Goal: Find specific page/section: Find specific page/section

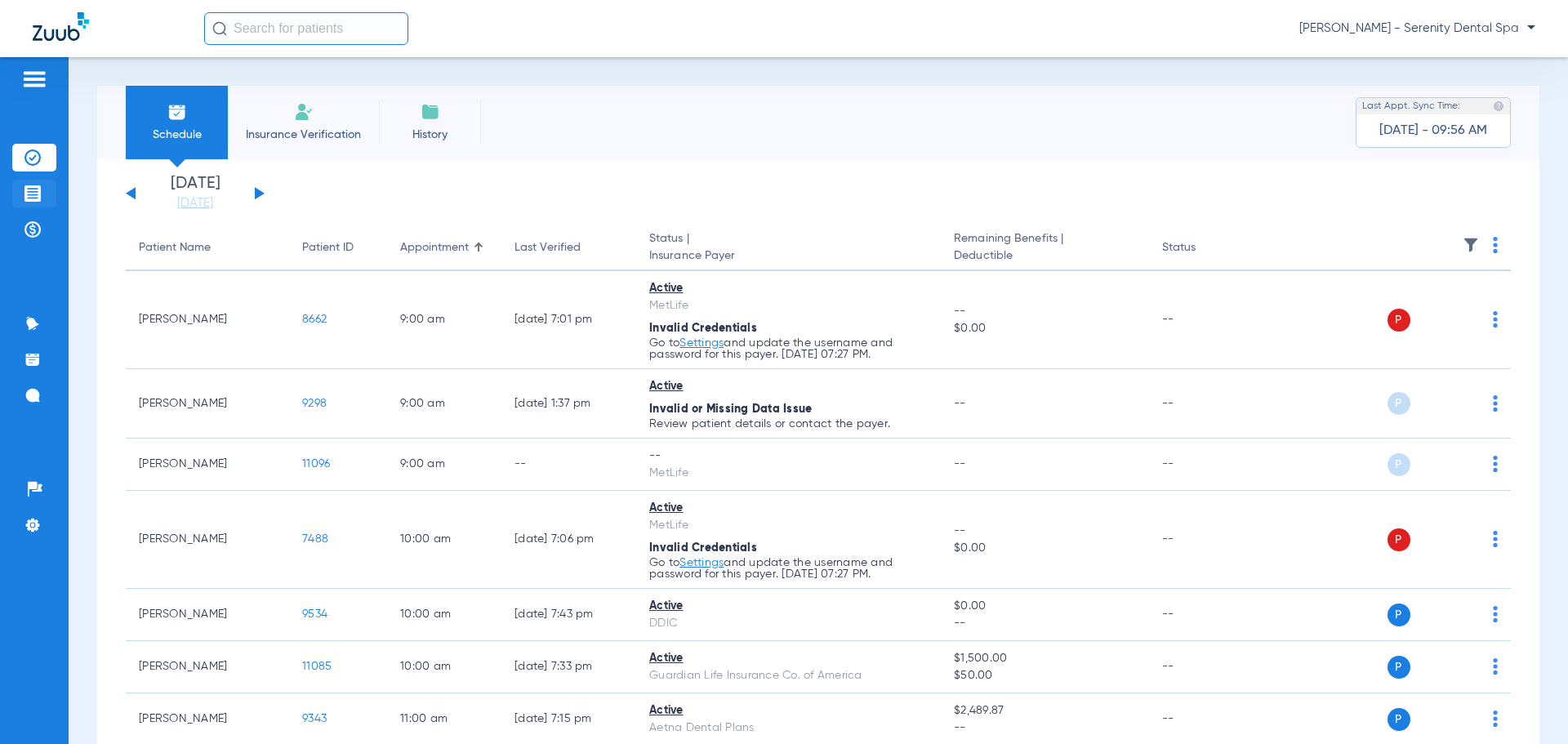
click at [25, 186] on img at bounding box center [33, 193] width 17 height 17
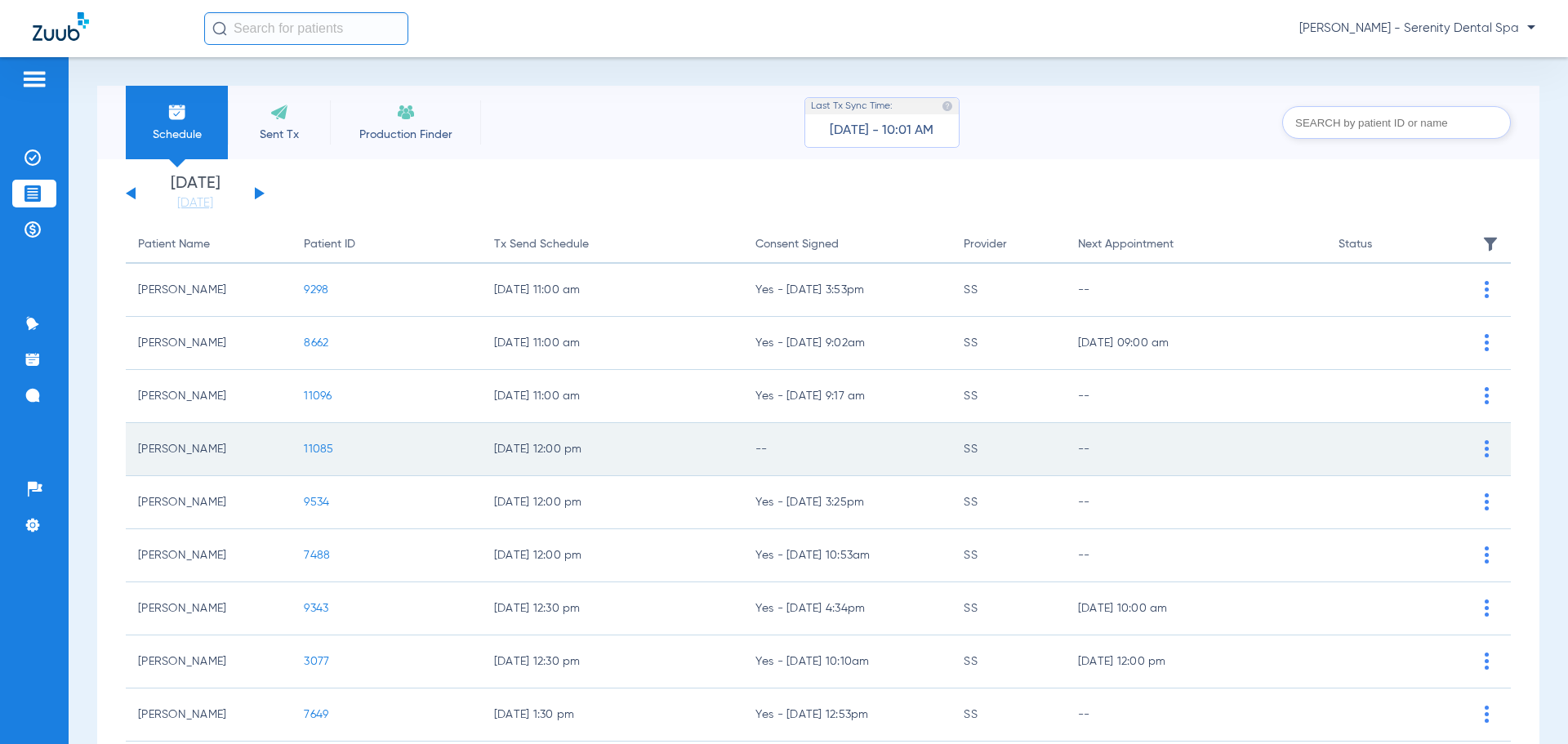
click at [313, 456] on td "11085" at bounding box center [386, 450] width 189 height 53
click at [315, 453] on span "11085" at bounding box center [318, 449] width 29 height 12
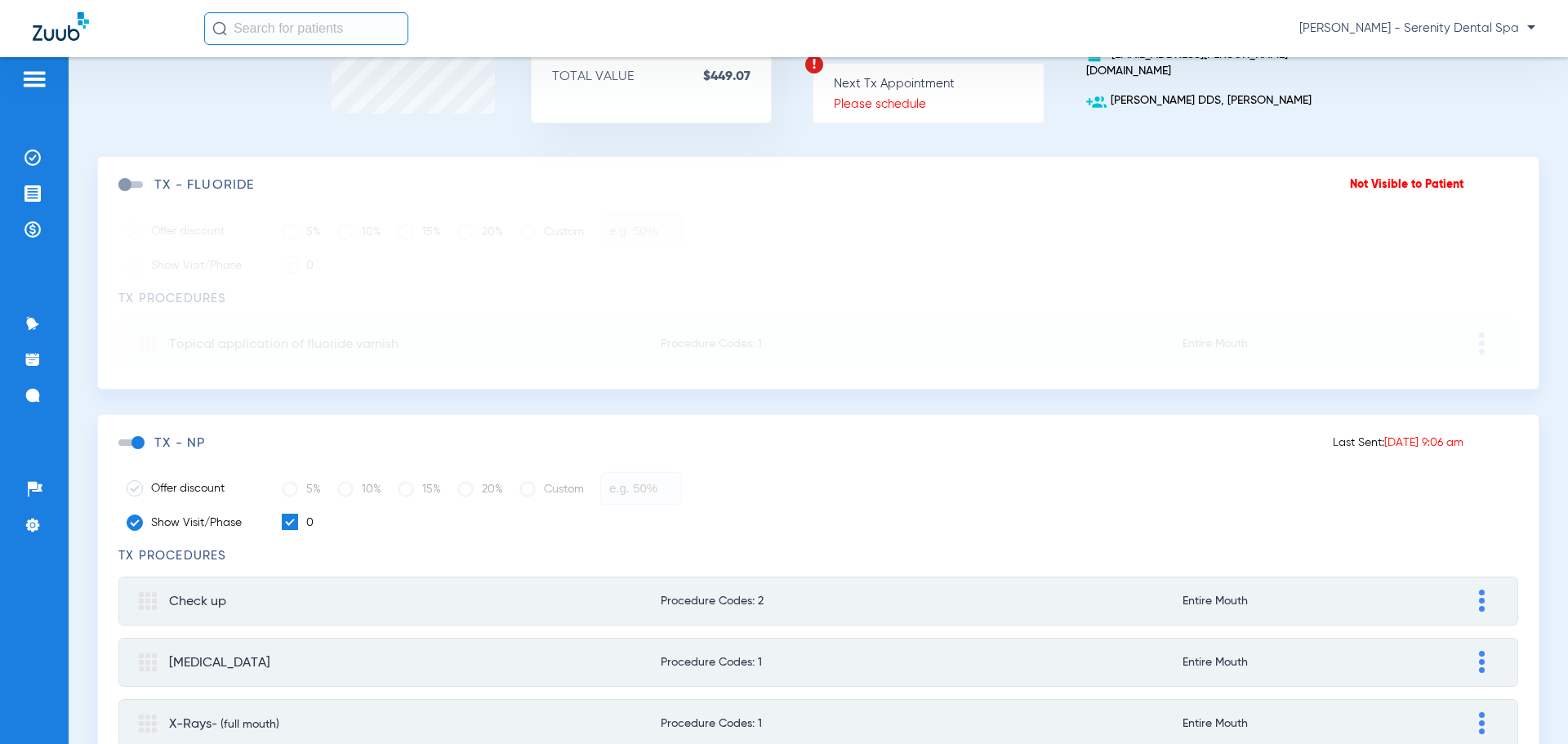
scroll to position [300, 0]
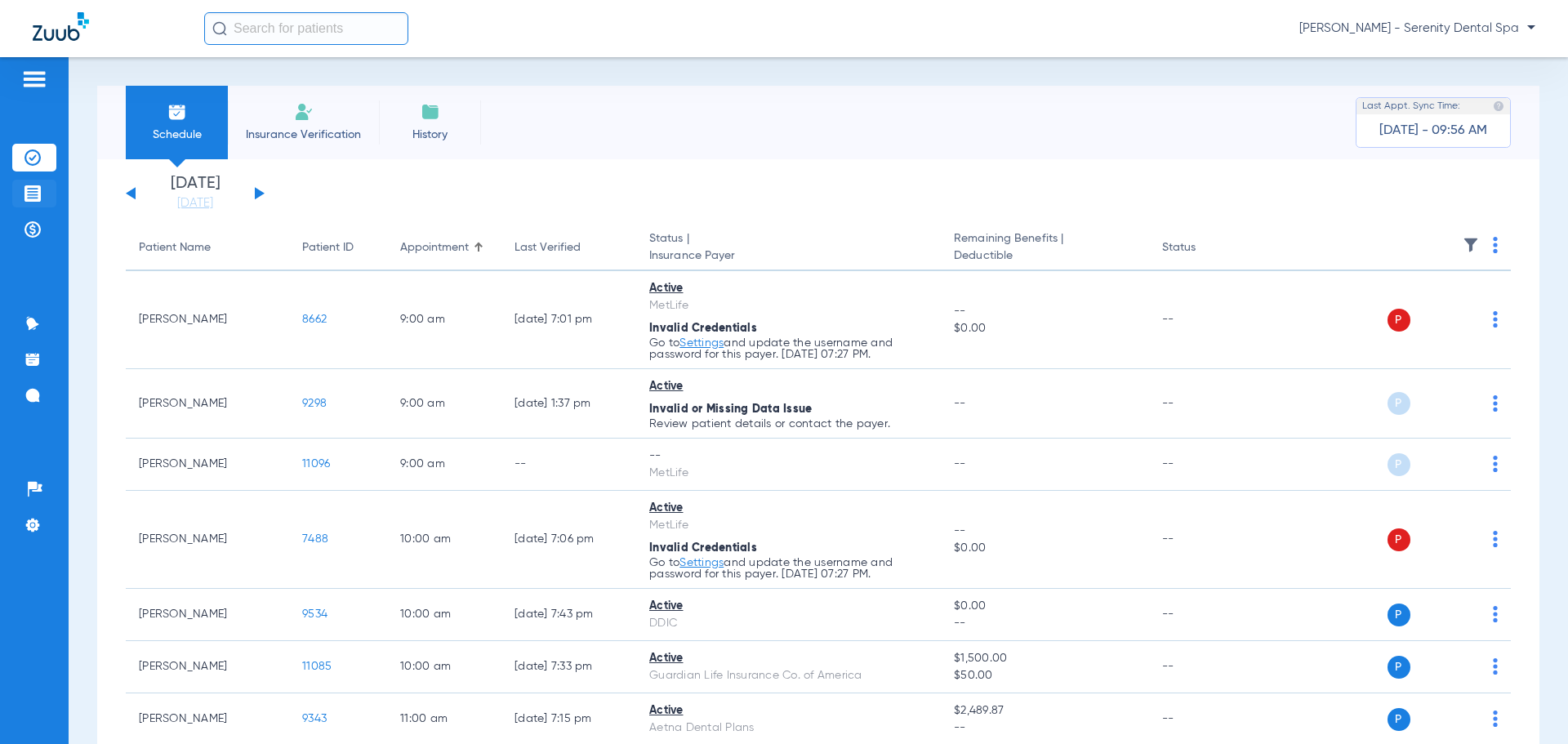
click at [35, 191] on img at bounding box center [33, 193] width 17 height 17
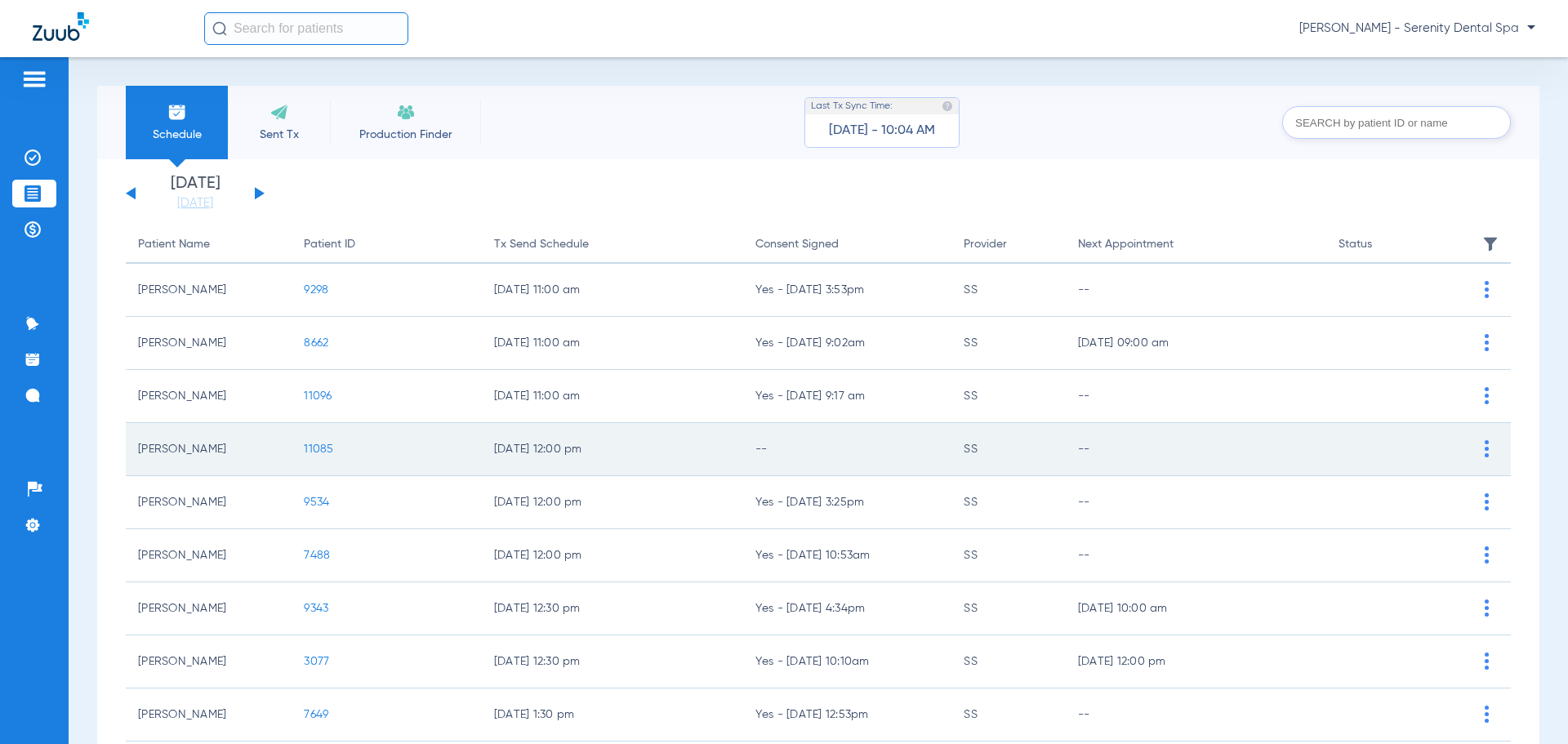
click at [311, 448] on span "11085" at bounding box center [318, 449] width 29 height 12
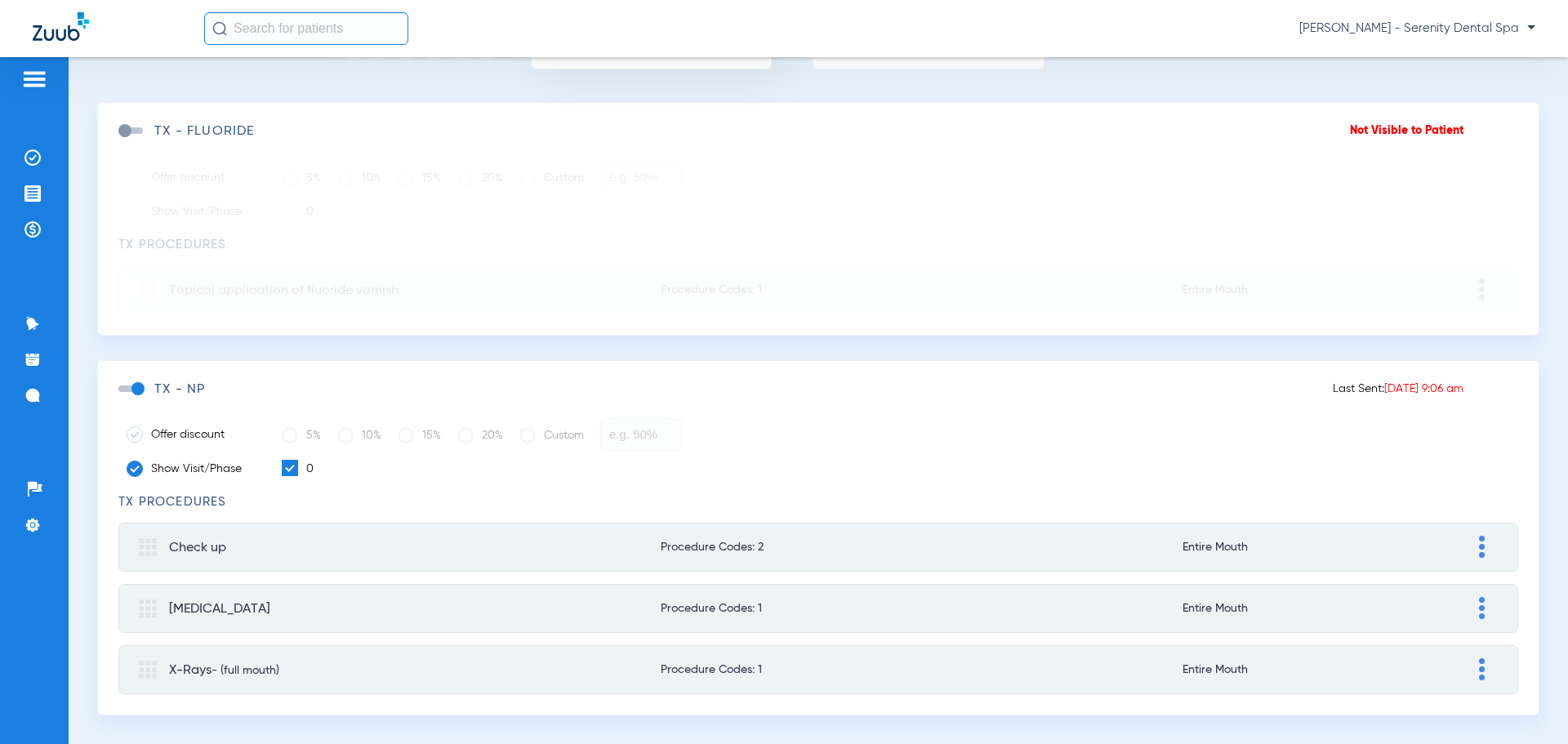
scroll to position [300, 0]
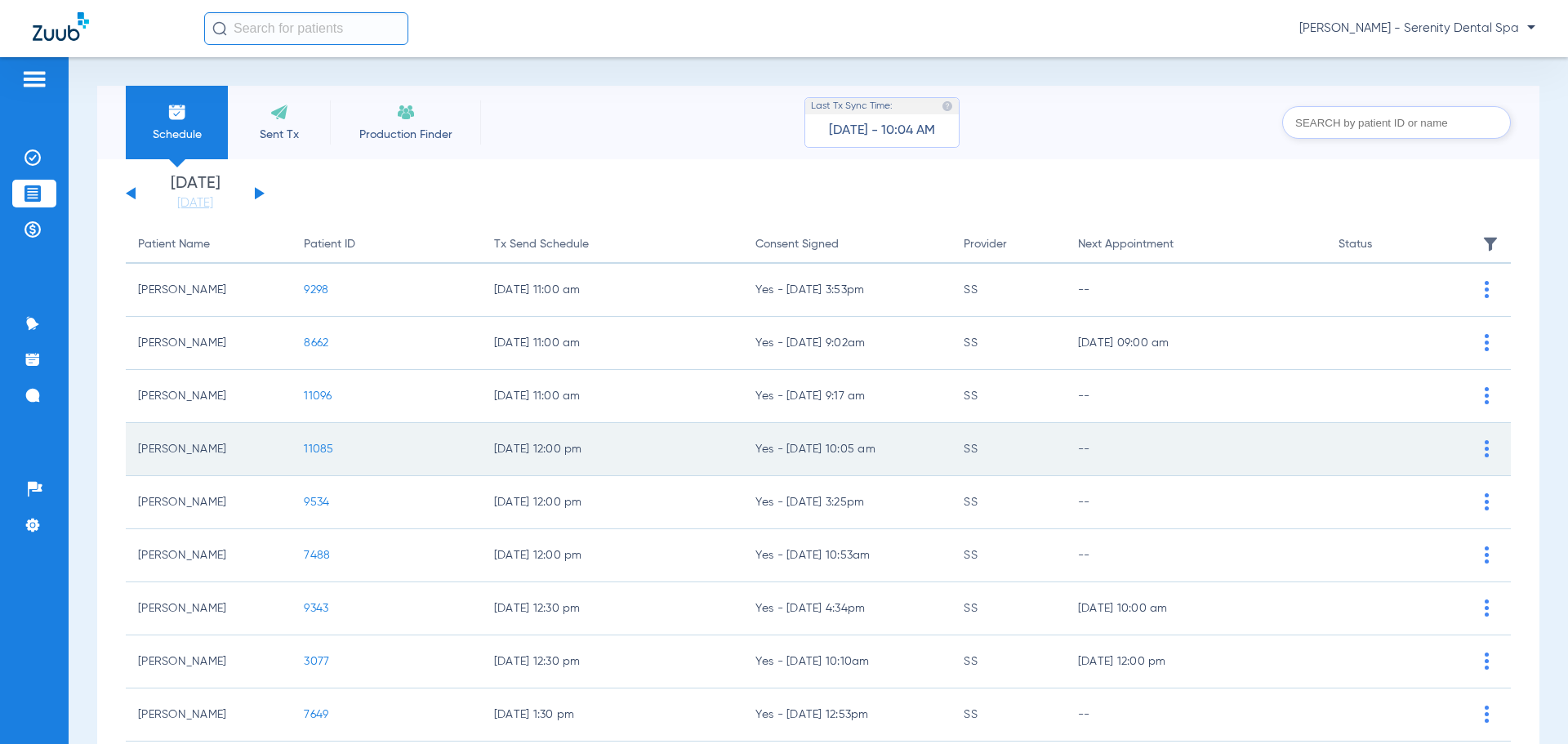
click at [313, 449] on span "11085" at bounding box center [318, 449] width 29 height 12
